Goal: Task Accomplishment & Management: Manage account settings

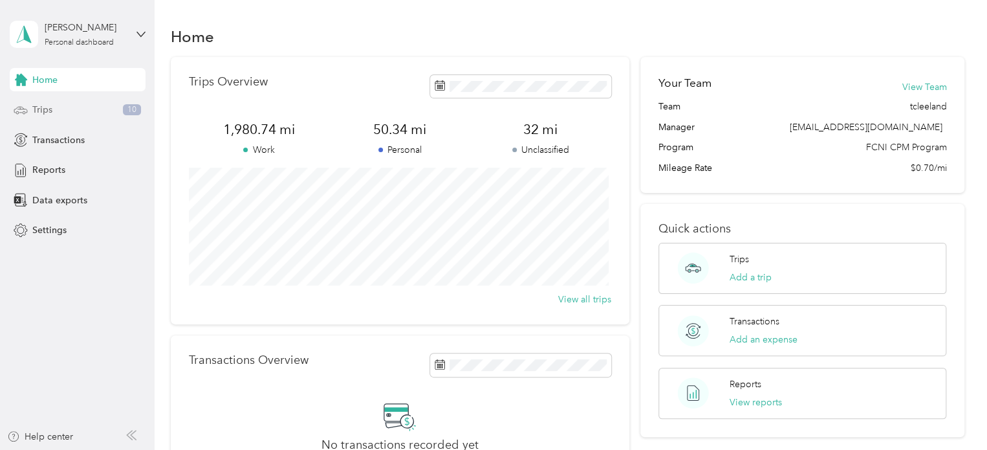
click at [51, 113] on span "Trips" at bounding box center [42, 110] width 20 height 14
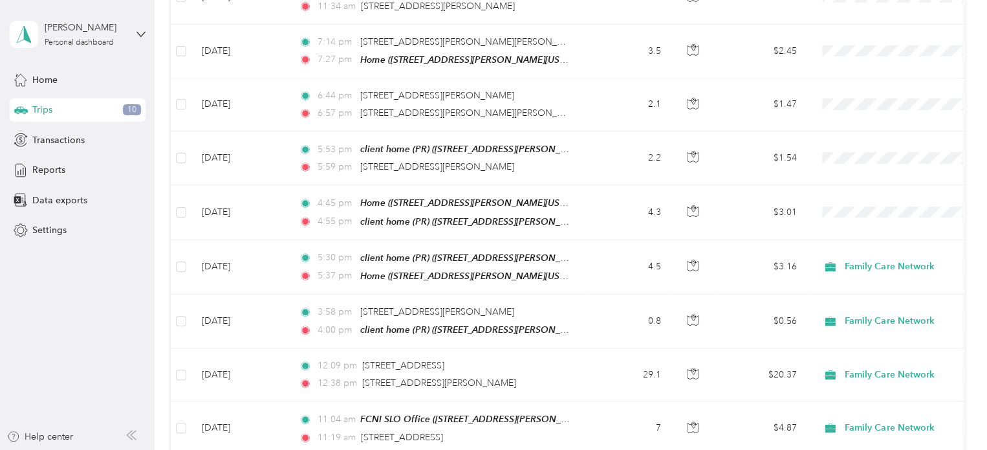
scroll to position [520, 0]
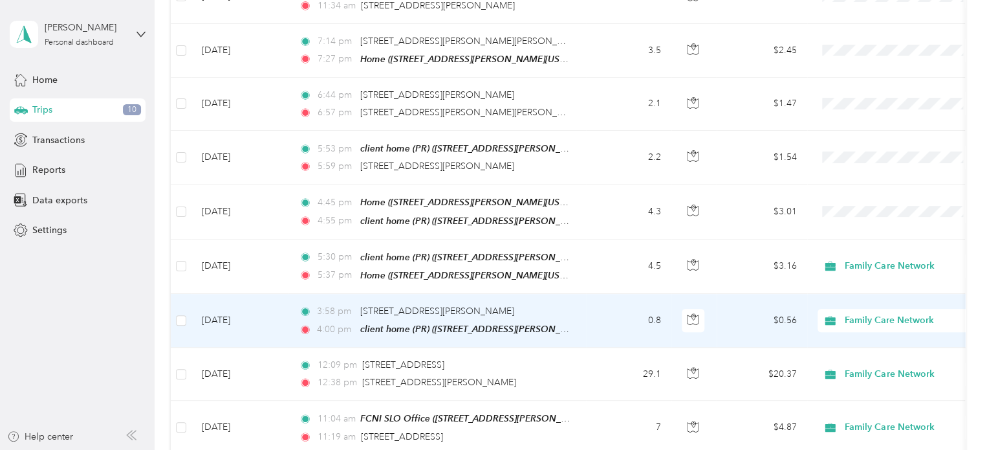
click at [514, 323] on span "client home (PR) ([STREET_ADDRESS][PERSON_NAME], [GEOGRAPHIC_DATA][PERSON_NAME]…" at bounding box center [585, 328] width 451 height 11
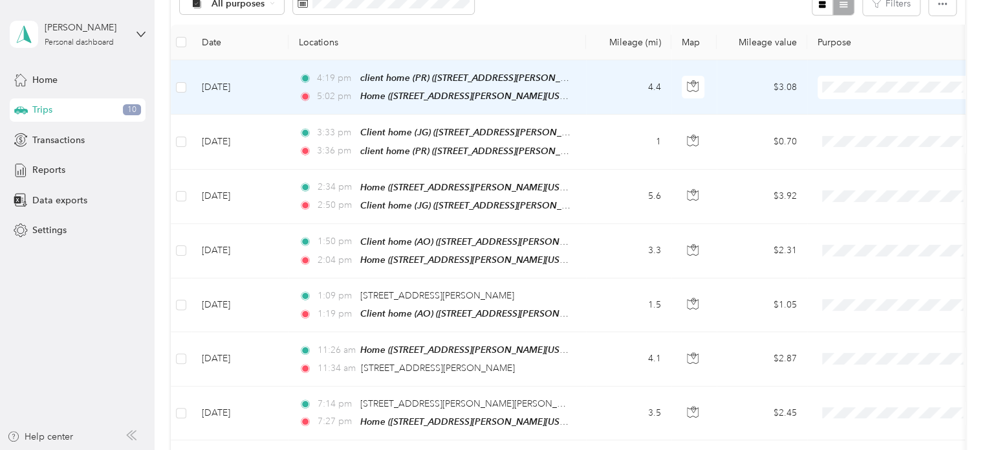
scroll to position [158, 0]
